Goal: Information Seeking & Learning: Learn about a topic

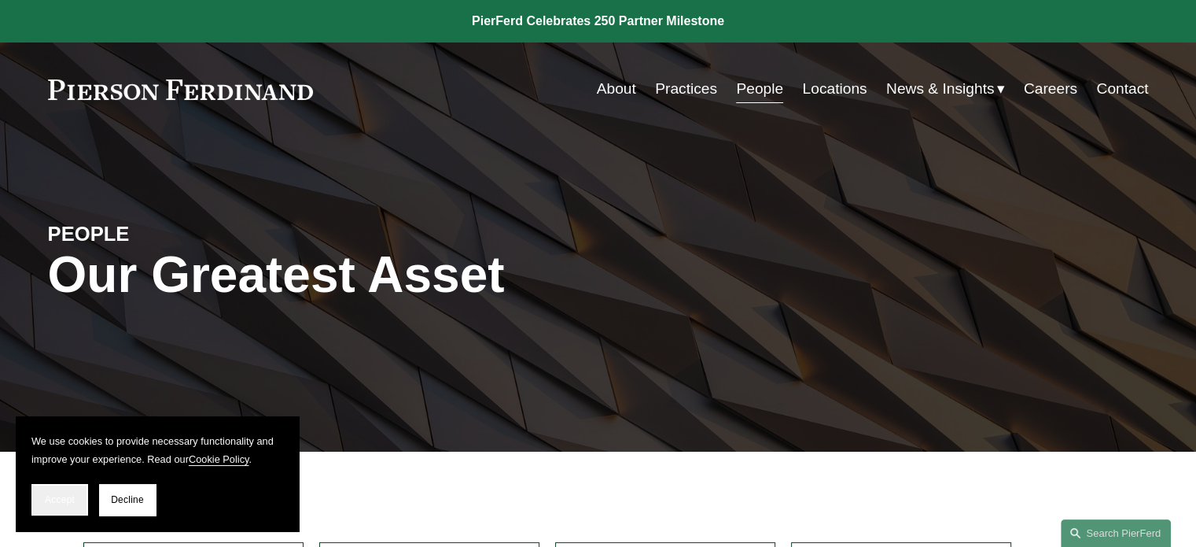
click at [73, 493] on button "Accept" at bounding box center [59, 499] width 57 height 31
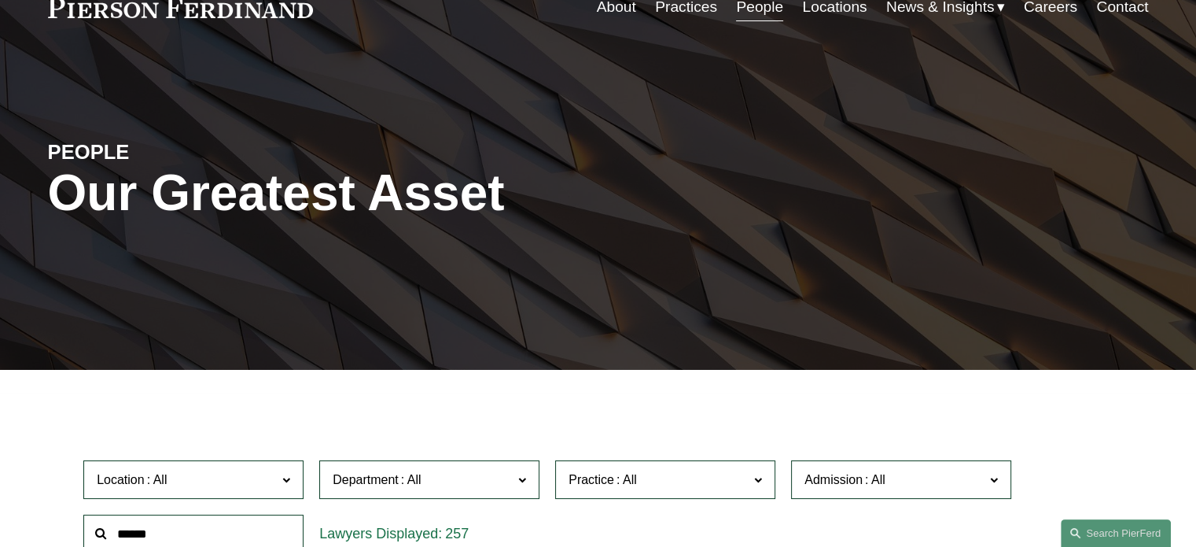
scroll to position [236, 0]
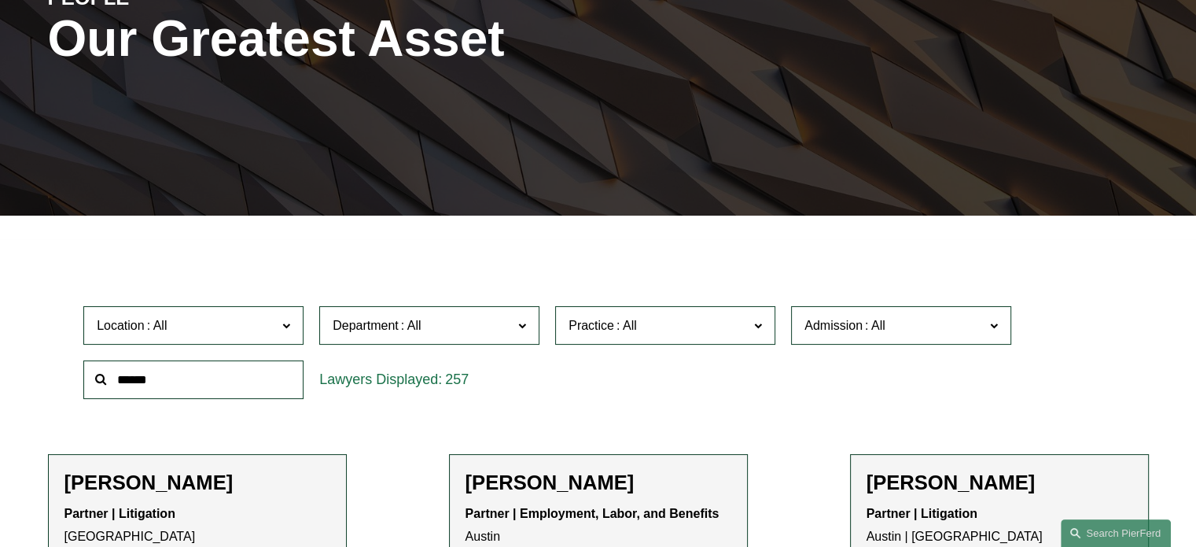
click at [997, 326] on span at bounding box center [994, 325] width 8 height 20
click at [0, 0] on link "[US_STATE]" at bounding box center [0, 0] width 0 height 0
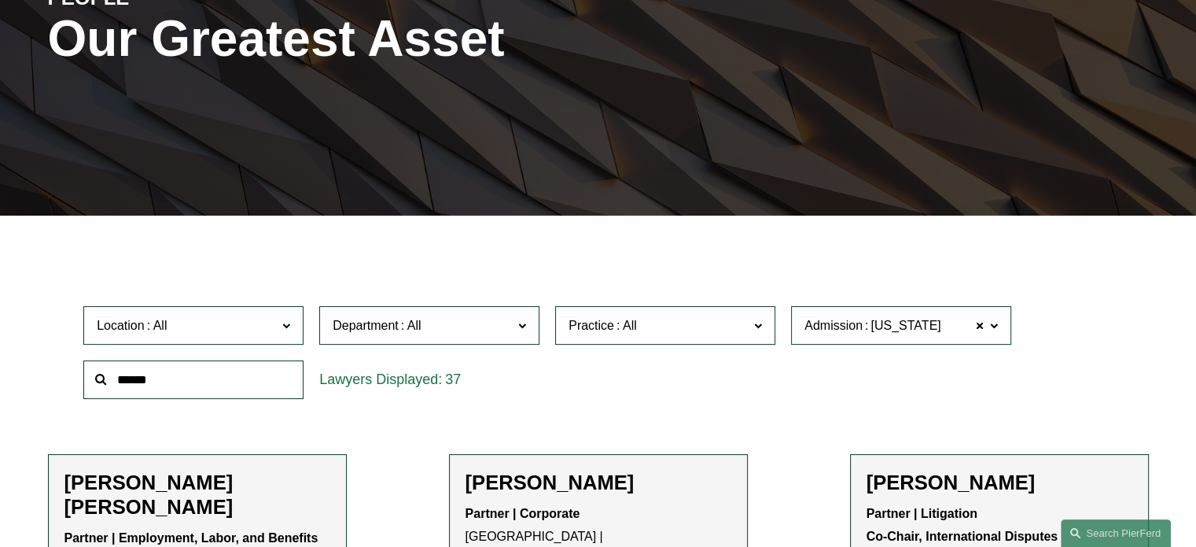
click at [288, 326] on span at bounding box center [286, 325] width 8 height 20
click at [0, 0] on link "[GEOGRAPHIC_DATA]" at bounding box center [0, 0] width 0 height 0
click at [141, 384] on input "text" at bounding box center [193, 379] width 220 height 39
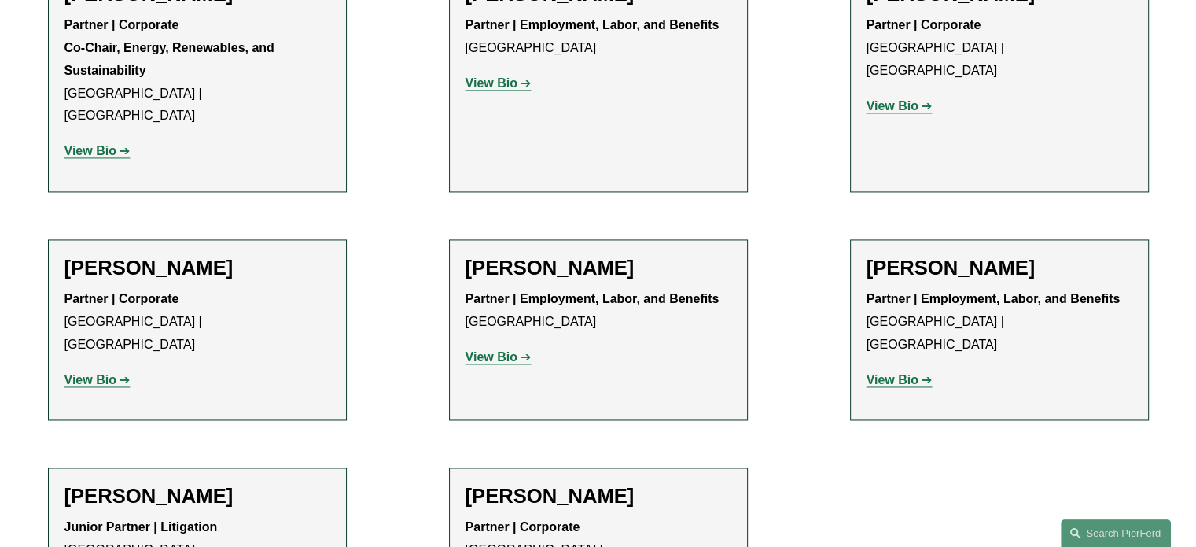
scroll to position [2438, 0]
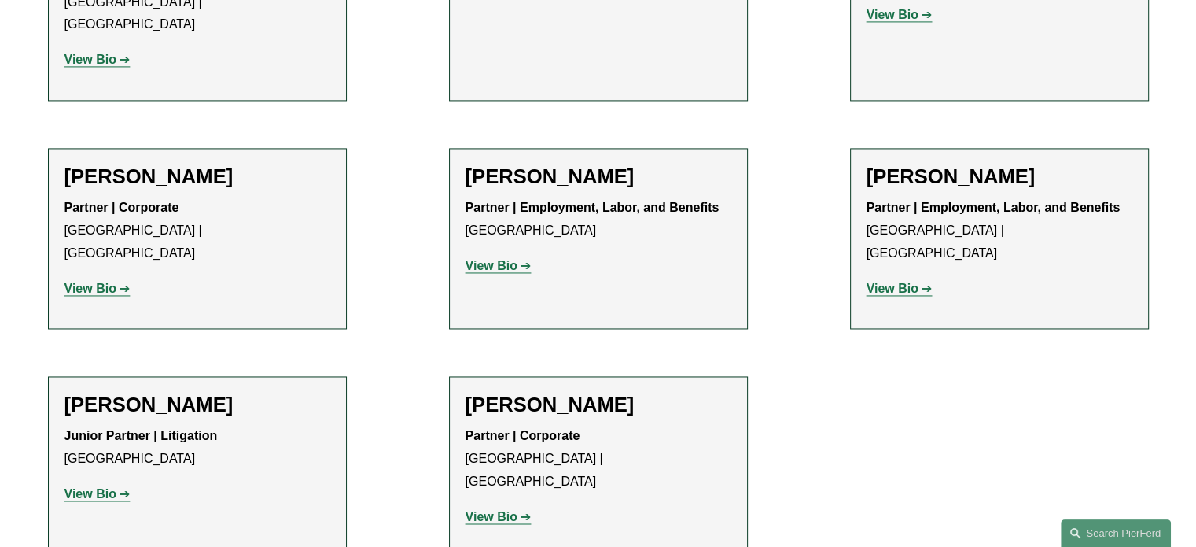
click at [499, 510] on strong "View Bio" at bounding box center [492, 516] width 52 height 13
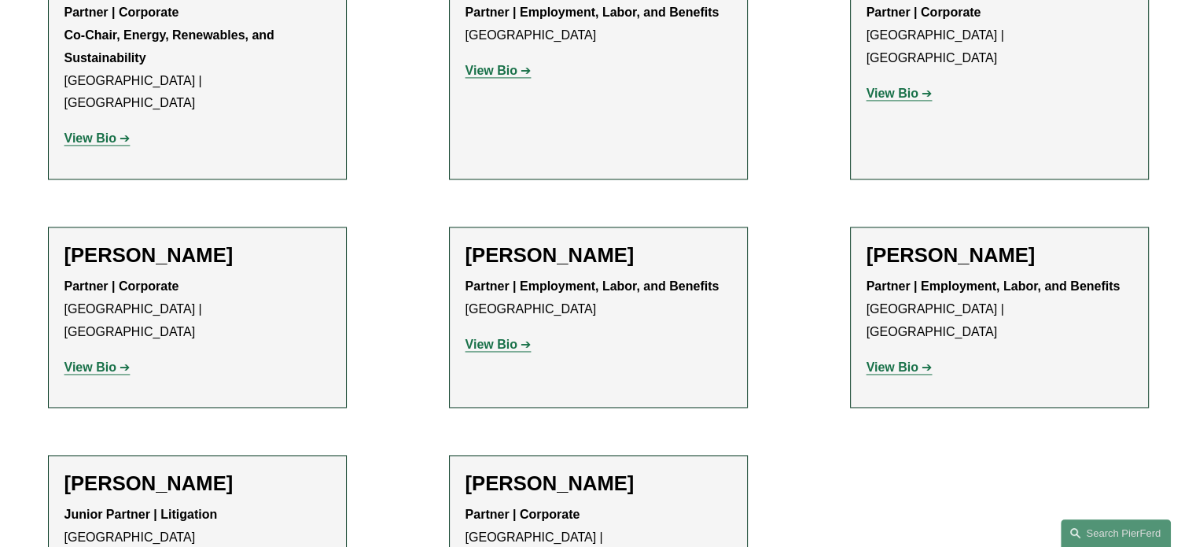
click at [77, 360] on strong "View Bio" at bounding box center [90, 366] width 52 height 13
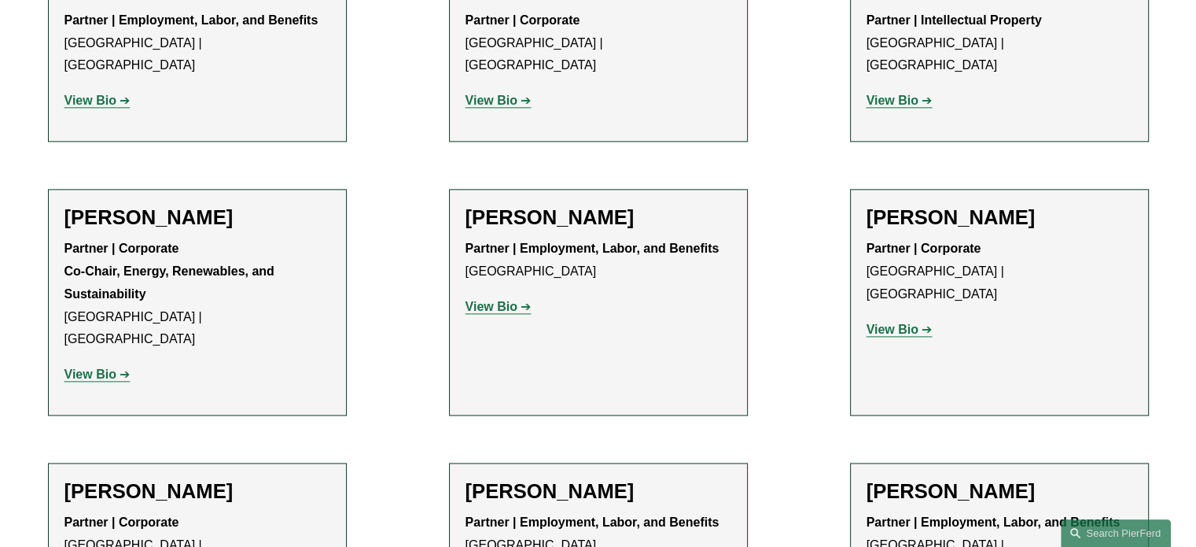
scroll to position [2124, 0]
click at [875, 322] on strong "View Bio" at bounding box center [893, 328] width 52 height 13
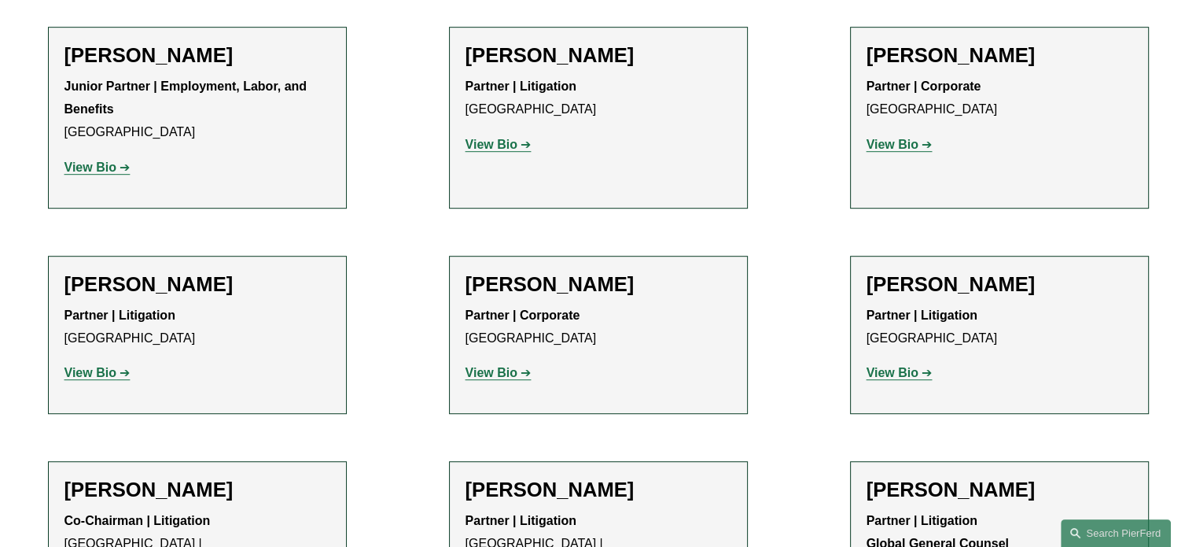
scroll to position [865, 0]
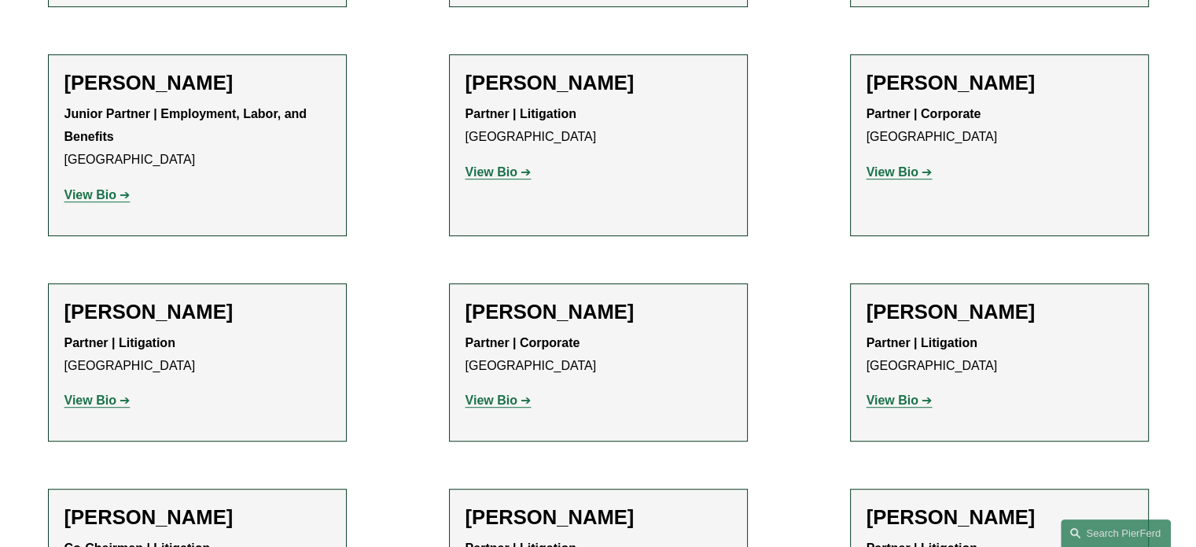
click at [886, 172] on strong "View Bio" at bounding box center [893, 171] width 52 height 13
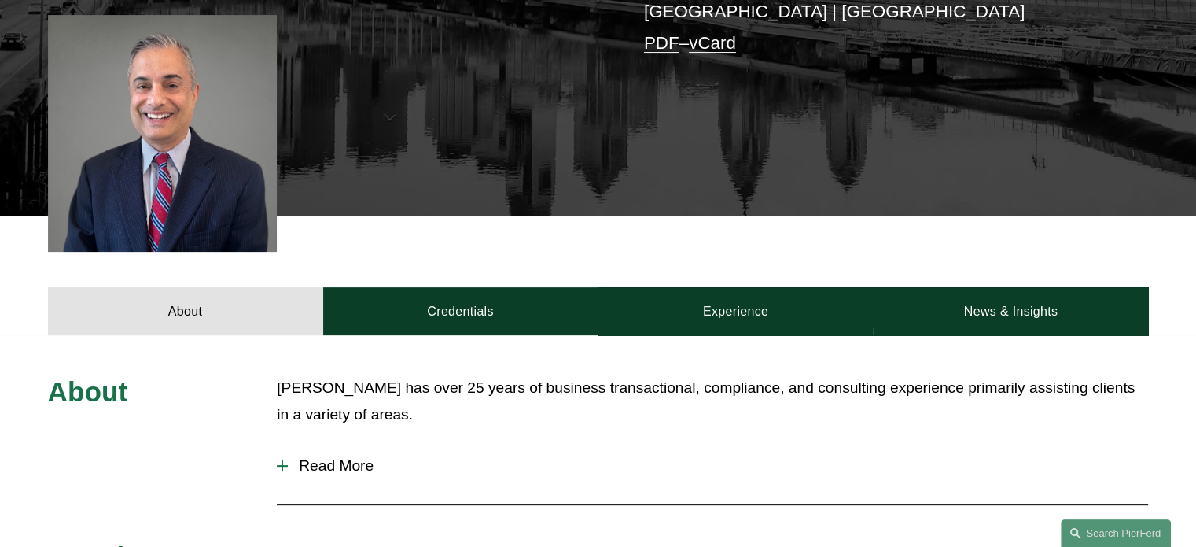
scroll to position [551, 0]
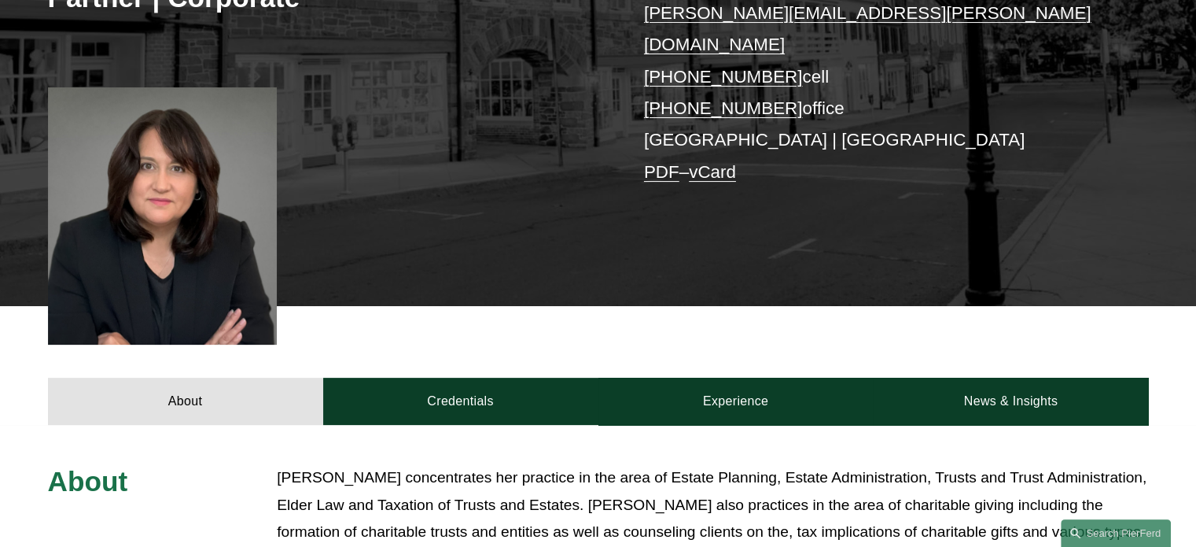
scroll to position [472, 0]
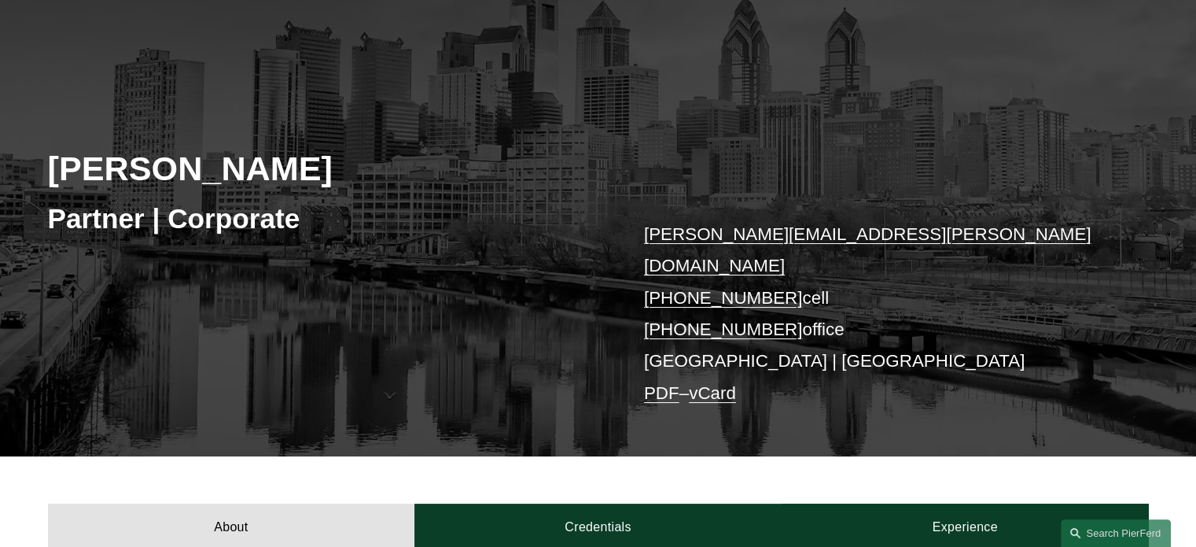
scroll to position [315, 0]
